Goal: Task Accomplishment & Management: Use online tool/utility

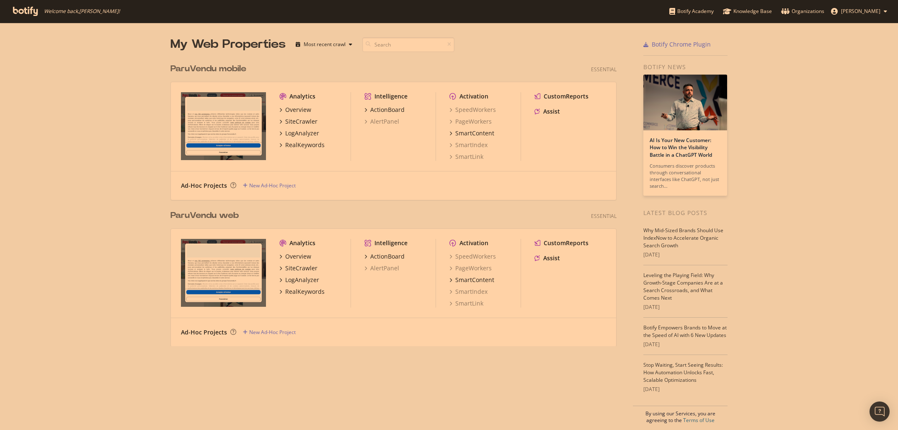
scroll to position [430, 898]
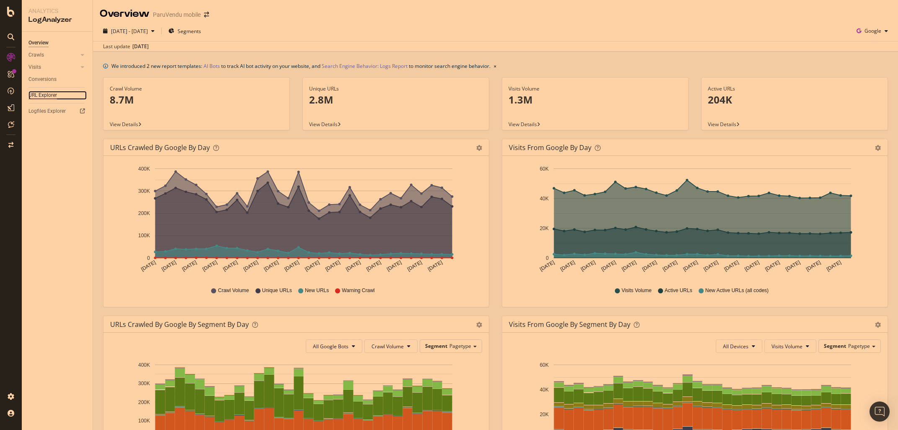
click at [44, 93] on div "URL Explorer" at bounding box center [42, 95] width 28 height 9
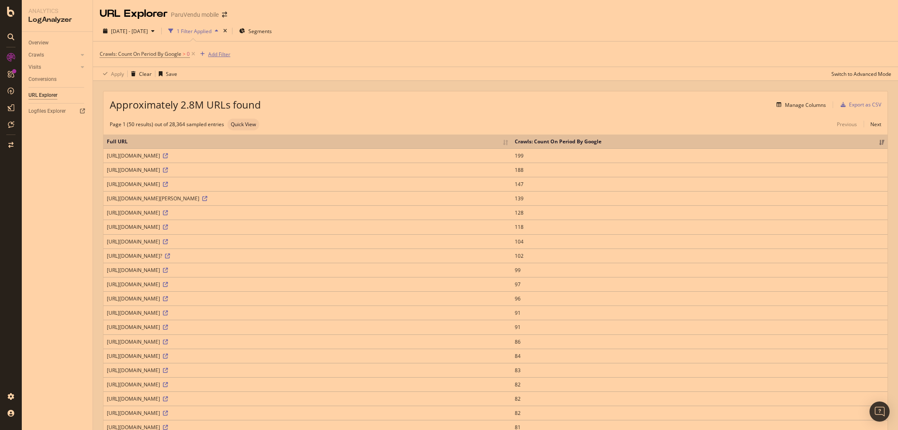
click at [226, 56] on div "Add Filter" at bounding box center [219, 54] width 22 height 7
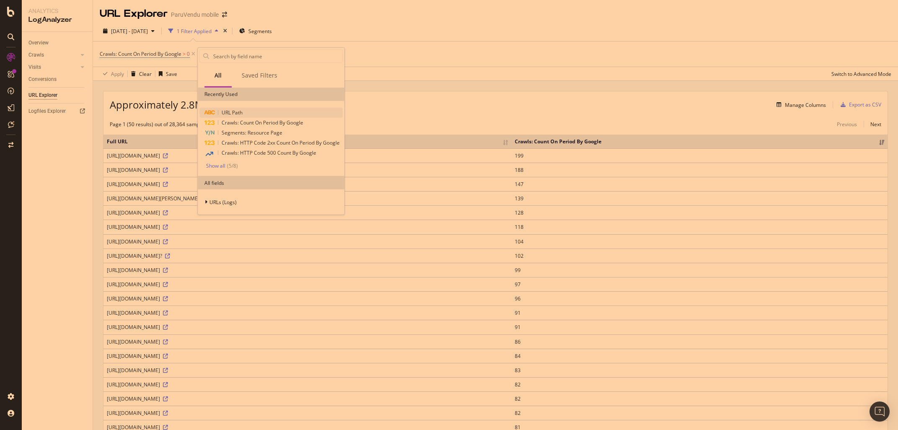
click at [224, 113] on span "URL Path" at bounding box center [232, 112] width 21 height 7
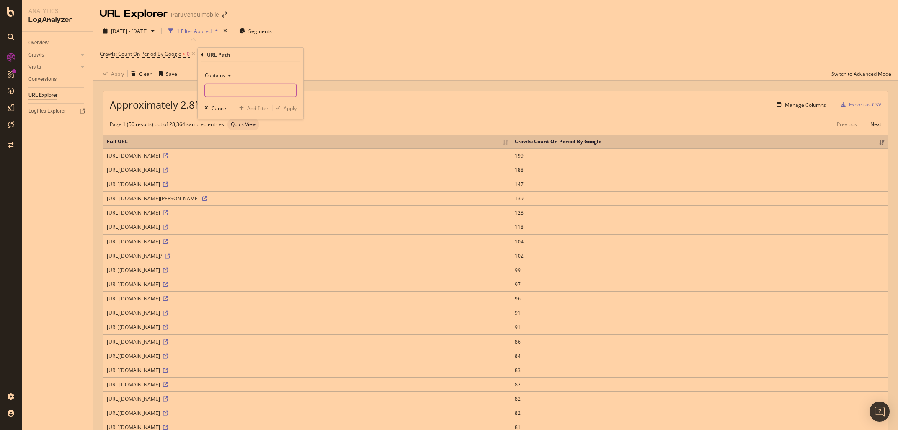
click at [222, 91] on input "text" at bounding box center [250, 90] width 91 height 13
click at [208, 94] on input "4-chambres" at bounding box center [244, 90] width 79 height 13
type input "maison-4-chambres"
drag, startPoint x: 289, startPoint y: 111, endPoint x: 283, endPoint y: 116, distance: 8.0
click at [289, 110] on div "Apply" at bounding box center [289, 107] width 13 height 7
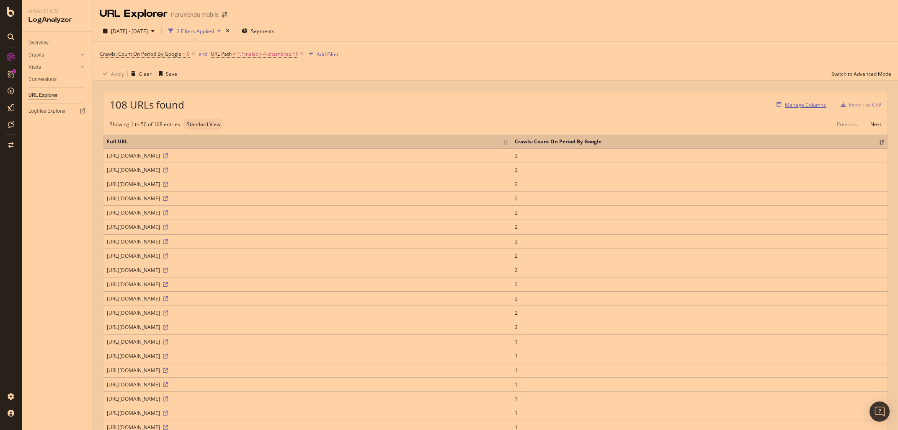
click at [806, 103] on div "Manage Columns" at bounding box center [805, 104] width 41 height 7
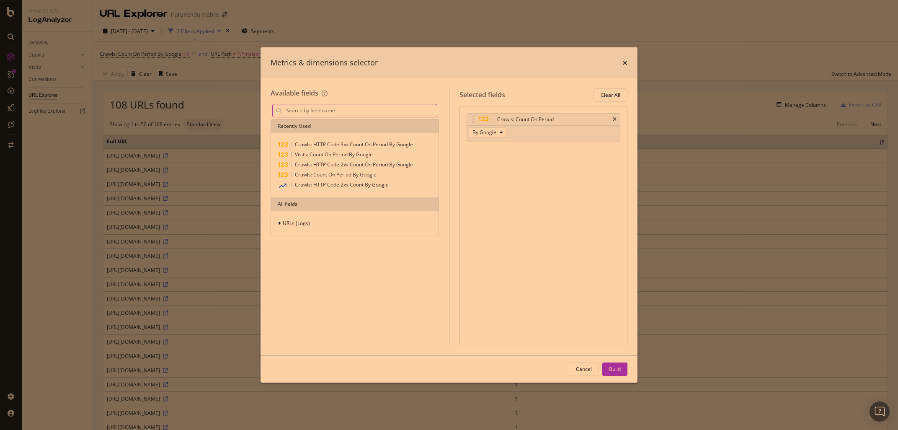
click at [309, 111] on input "modal" at bounding box center [361, 110] width 152 height 13
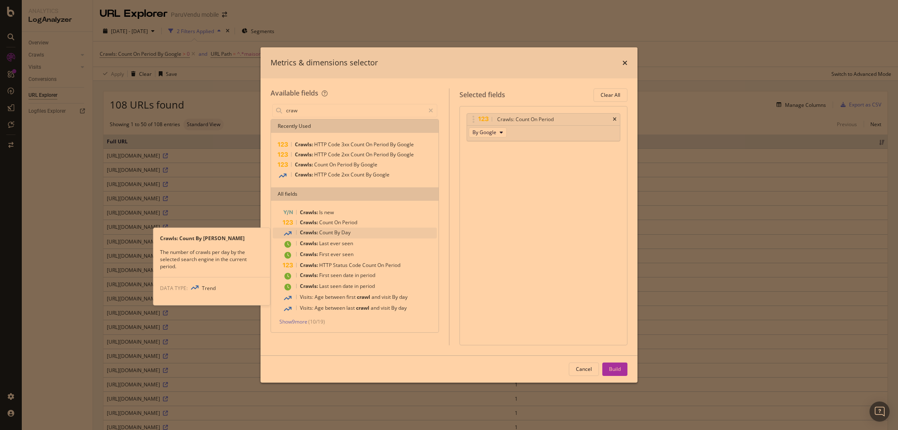
type input "craw"
click at [329, 231] on span "Count" at bounding box center [326, 232] width 15 height 7
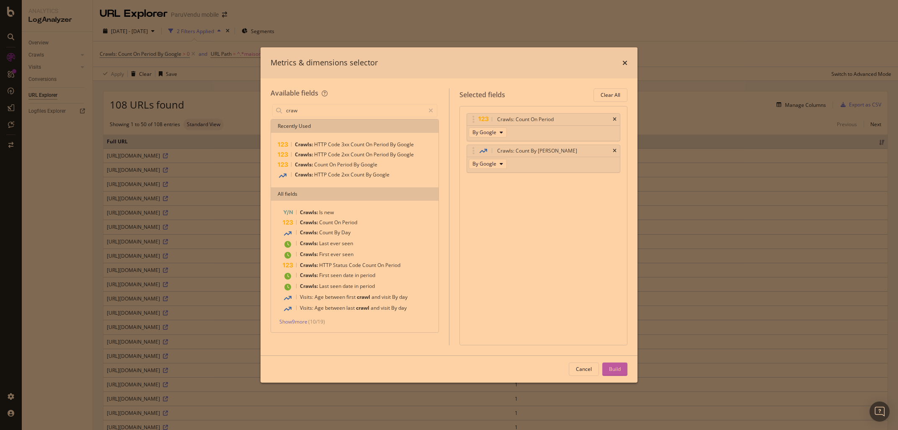
click at [616, 371] on div "Build" at bounding box center [615, 368] width 12 height 7
